Goal: Information Seeking & Learning: Learn about a topic

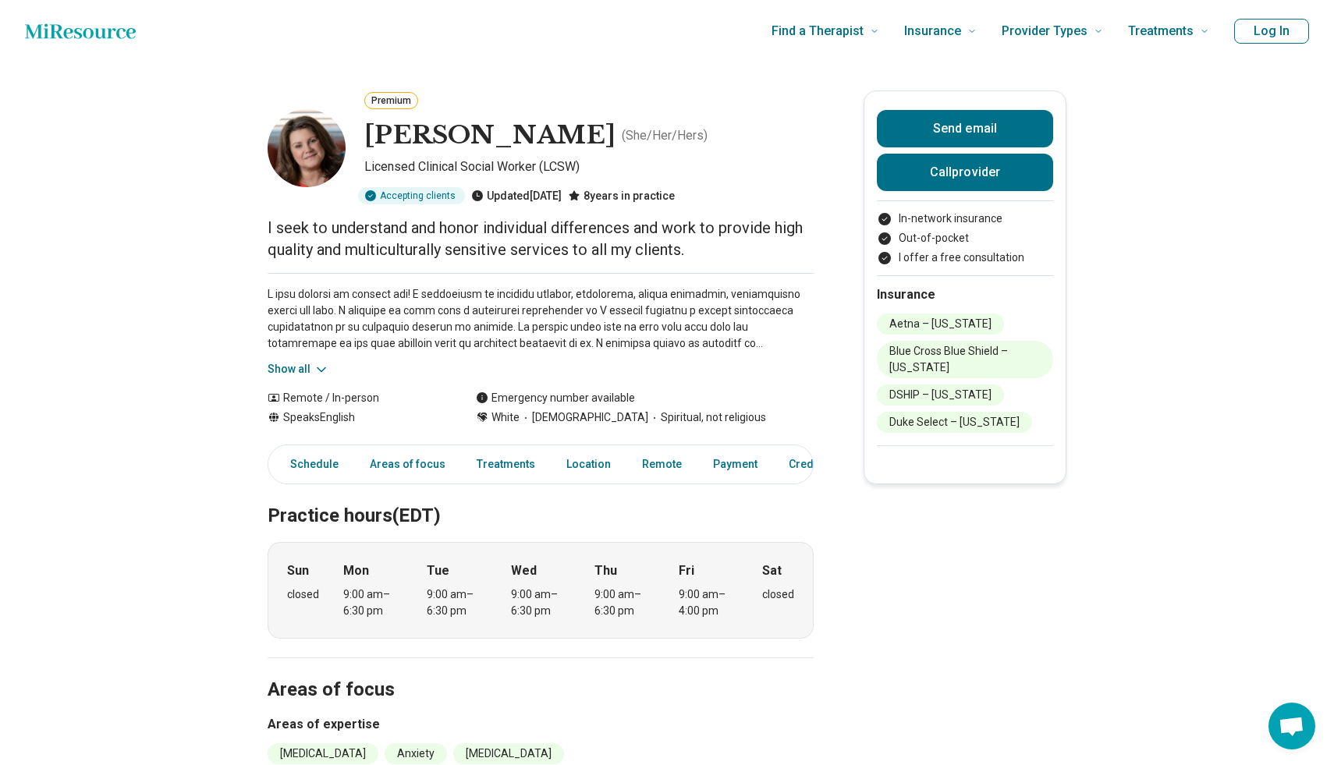
click at [332, 276] on div "Show all" at bounding box center [541, 325] width 546 height 105
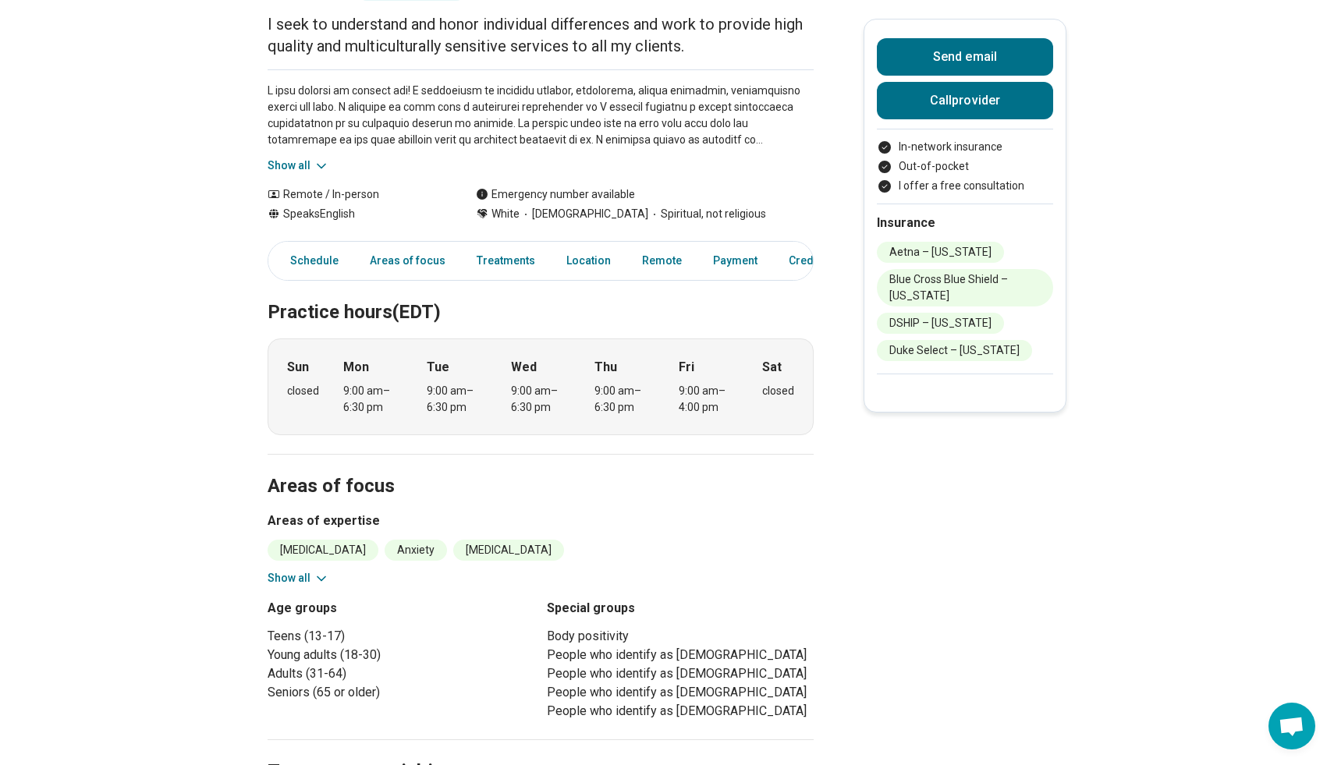
scroll to position [212, 0]
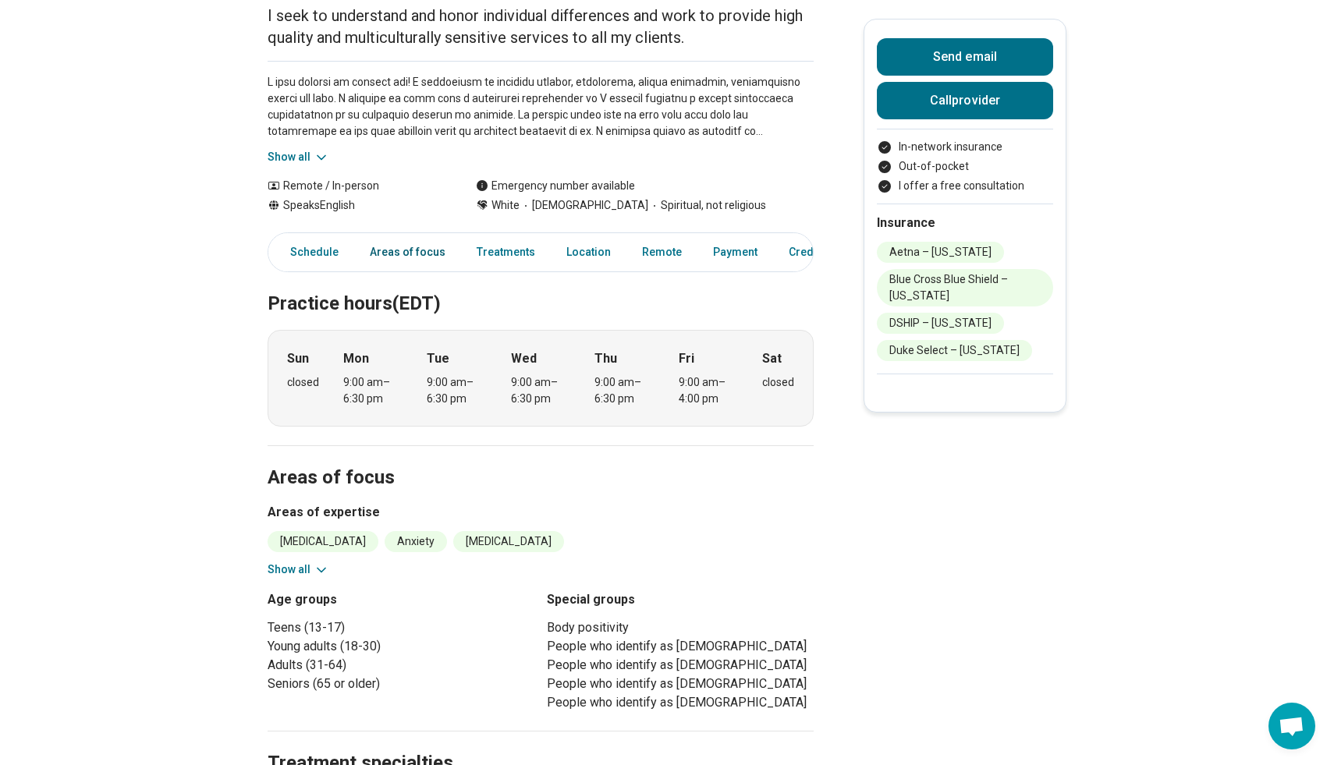
click at [396, 258] on link "Areas of focus" at bounding box center [407, 252] width 94 height 32
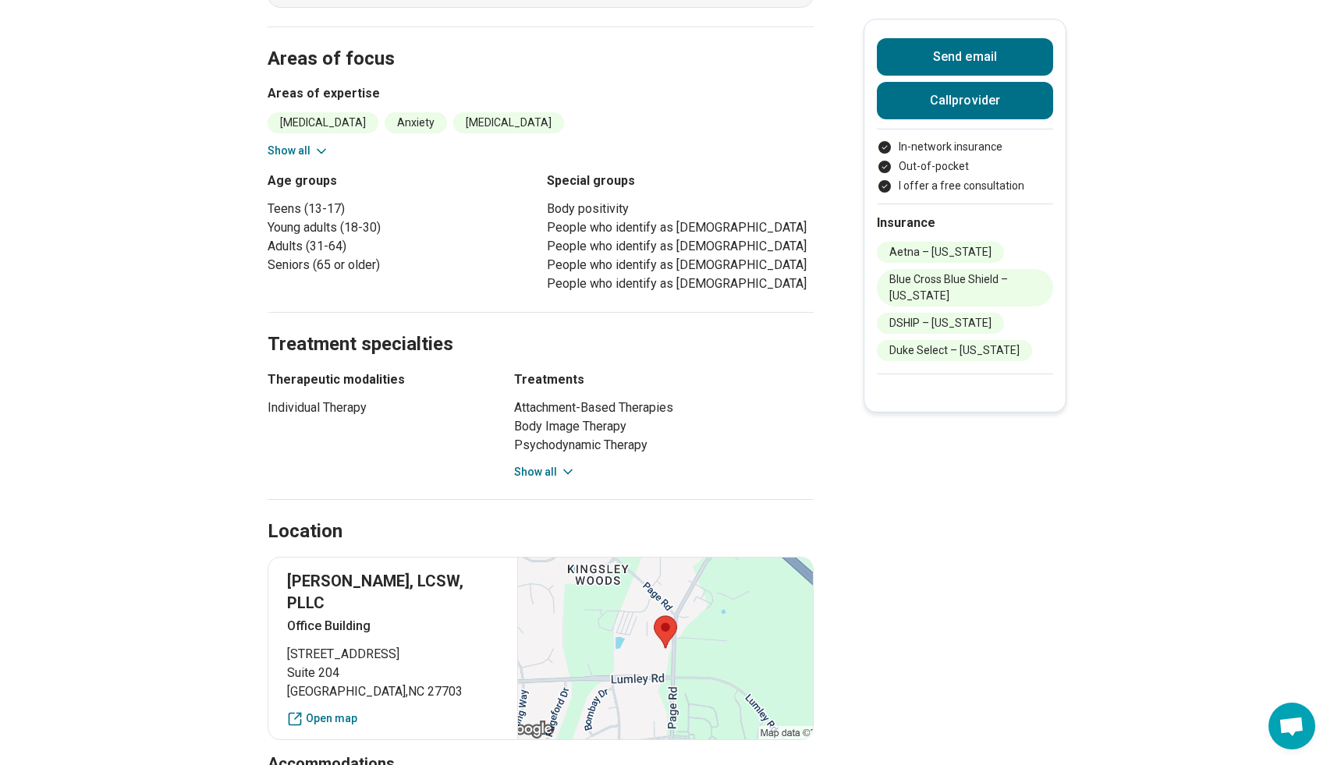
scroll to position [639, 0]
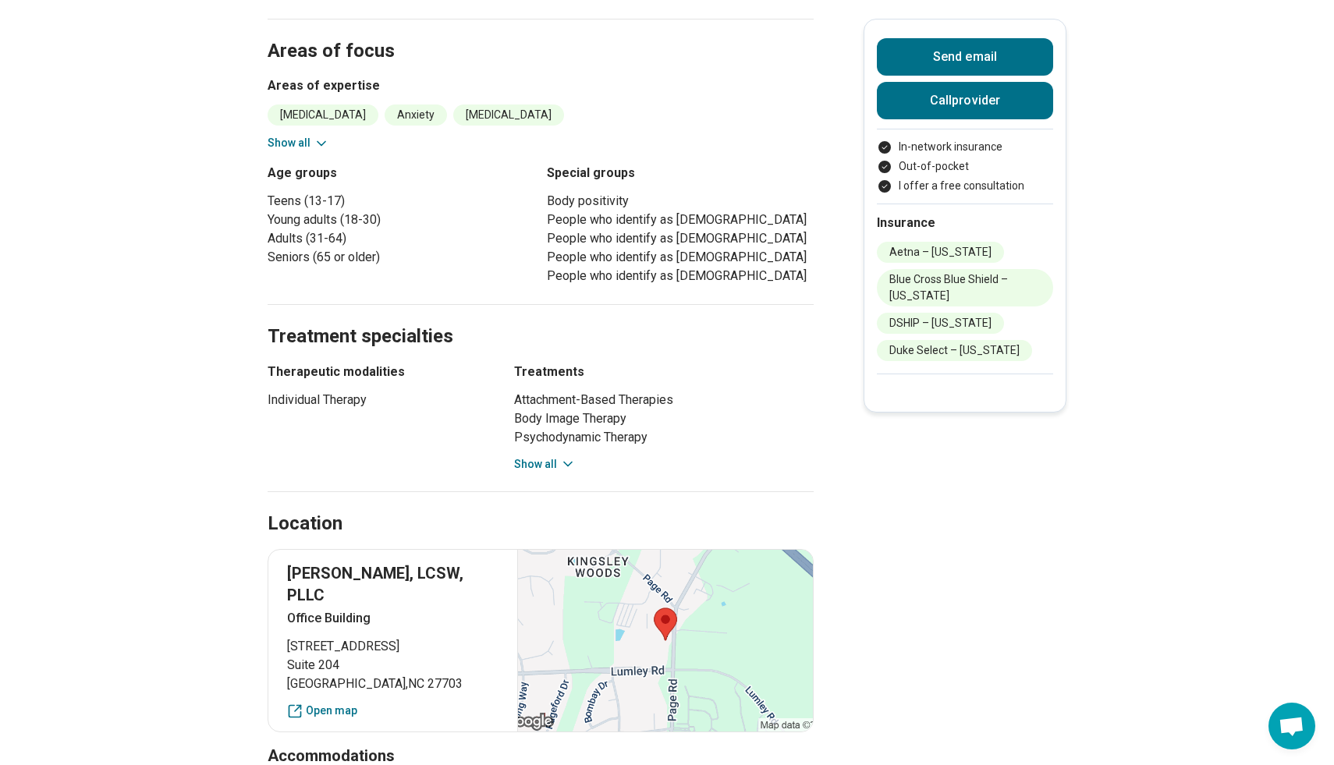
click at [544, 461] on button "Show all" at bounding box center [545, 464] width 62 height 16
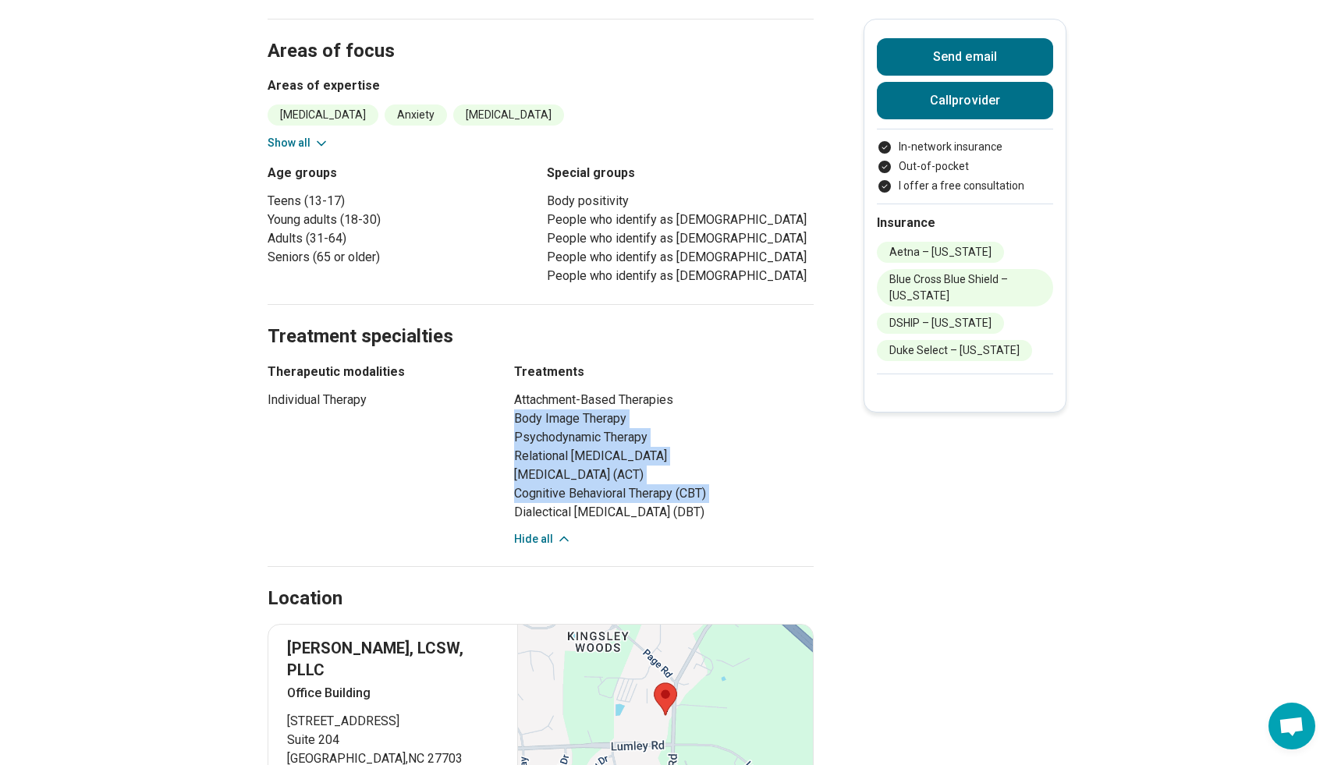
drag, startPoint x: 514, startPoint y: 415, endPoint x: 629, endPoint y: 502, distance: 144.1
click at [629, 502] on ul "Attachment-Based Therapies Body Image Therapy Psychodynamic Therapy Relational …" at bounding box center [663, 456] width 299 height 131
click at [629, 503] on li "Dialectical [MEDICAL_DATA] (DBT)" at bounding box center [663, 512] width 299 height 19
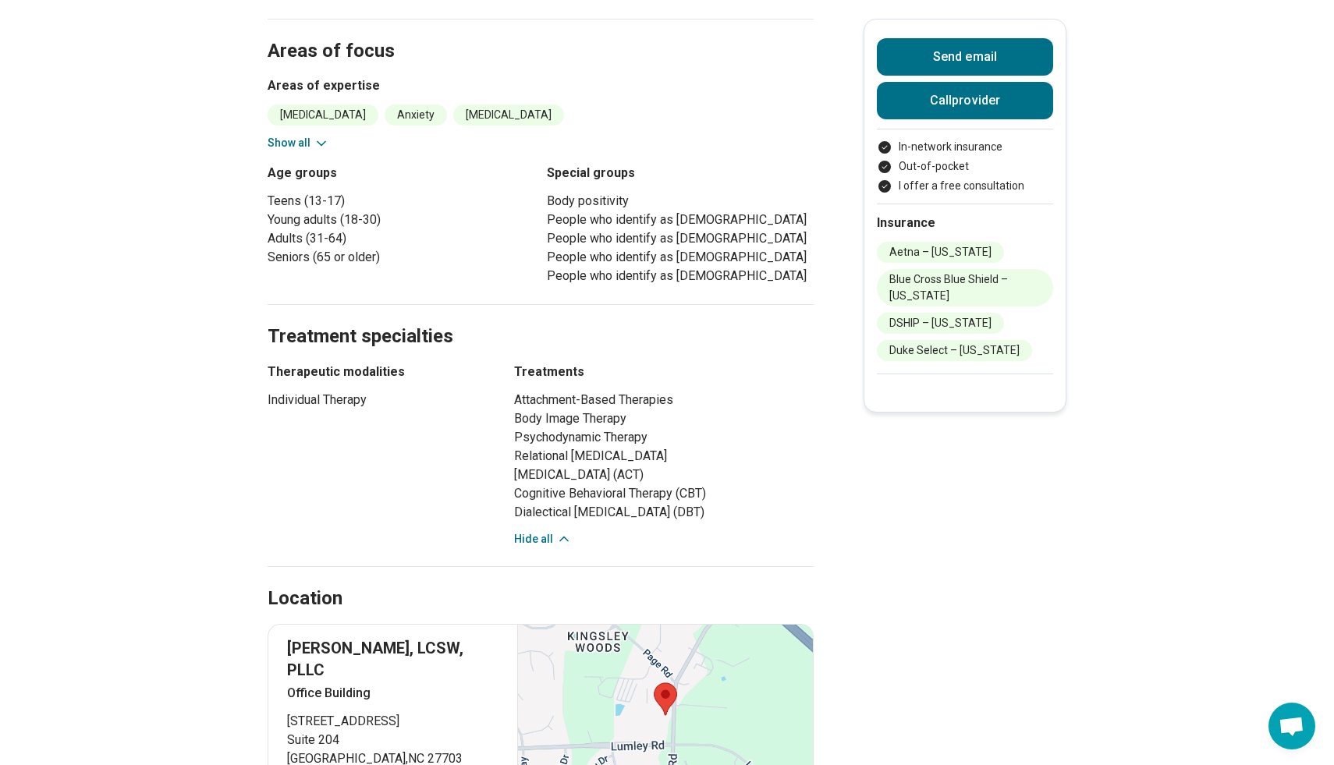
drag, startPoint x: 714, startPoint y: 515, endPoint x: 683, endPoint y: 423, distance: 96.9
click at [683, 423] on ul "Attachment-Based Therapies Body Image Therapy Psychodynamic Therapy Relational …" at bounding box center [663, 456] width 299 height 131
click at [683, 423] on li "Body Image Therapy" at bounding box center [663, 418] width 299 height 19
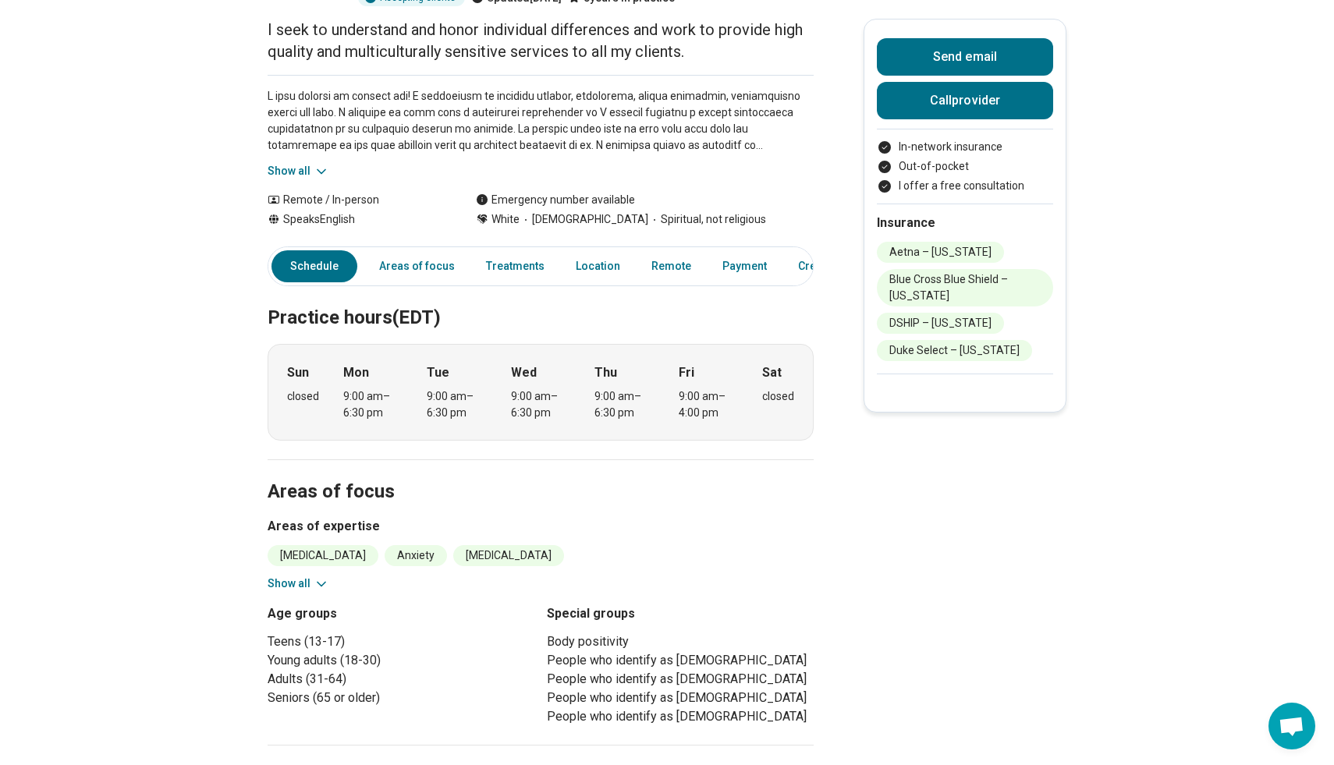
scroll to position [71, 0]
